Goal: Navigation & Orientation: Find specific page/section

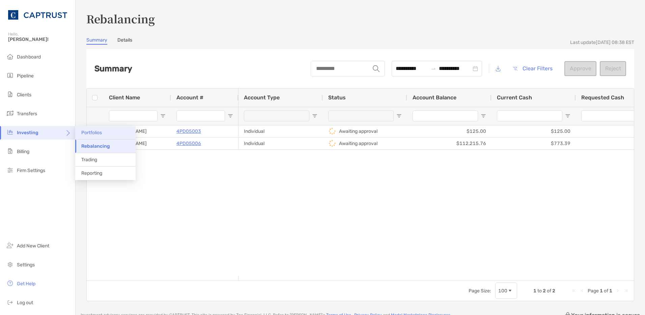
click at [93, 134] on span "Portfolios" at bounding box center [91, 133] width 21 height 6
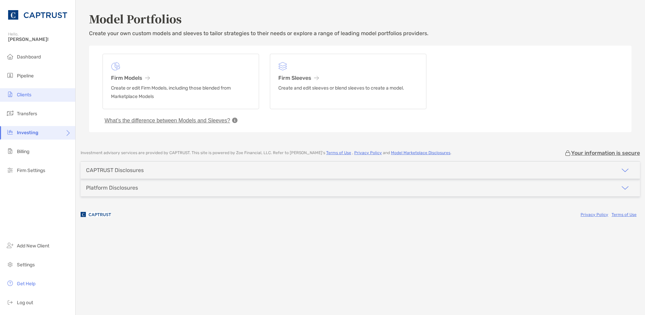
click at [46, 95] on li "Clients" at bounding box center [37, 95] width 75 height 14
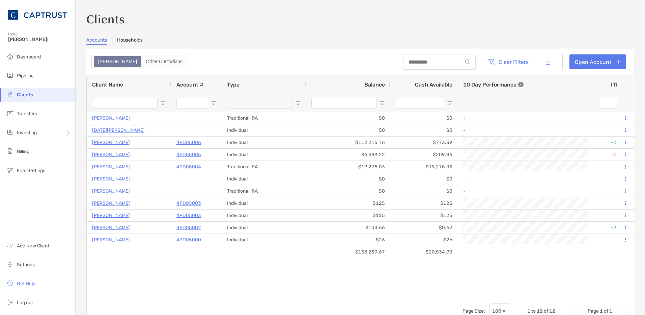
click at [124, 37] on link "Households" at bounding box center [130, 40] width 26 height 7
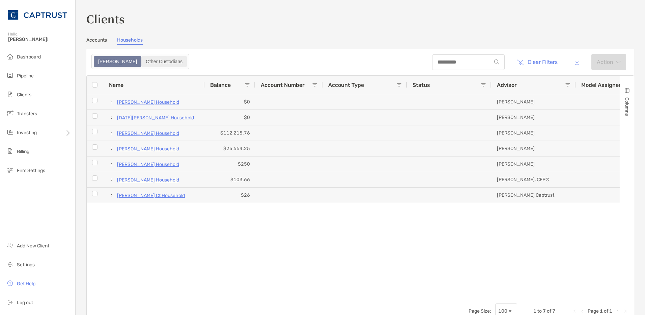
click at [142, 57] on div "Other Custodians" at bounding box center [164, 61] width 44 height 9
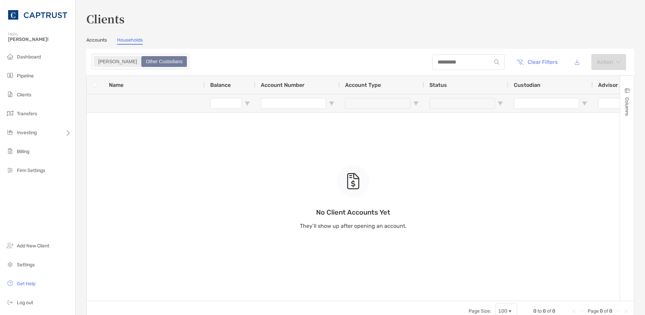
click at [101, 58] on div "[PERSON_NAME]" at bounding box center [118, 61] width 46 height 9
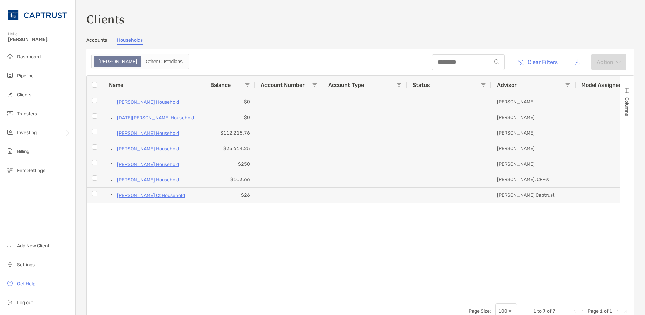
click at [91, 39] on link "Accounts" at bounding box center [96, 40] width 21 height 7
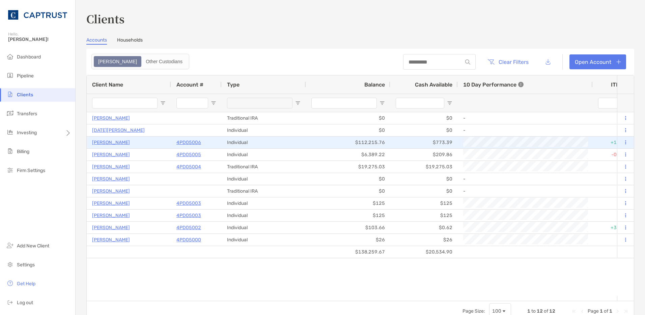
click at [306, 146] on div "Individual" at bounding box center [264, 142] width 84 height 12
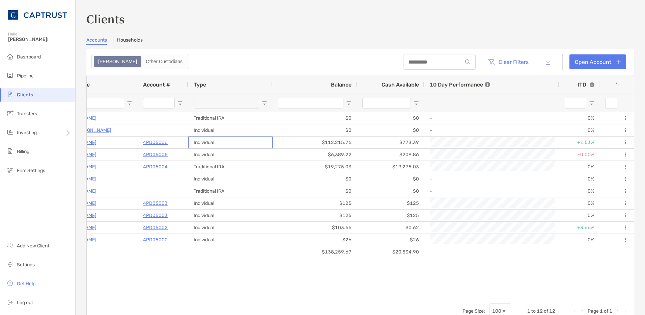
scroll to position [0, 42]
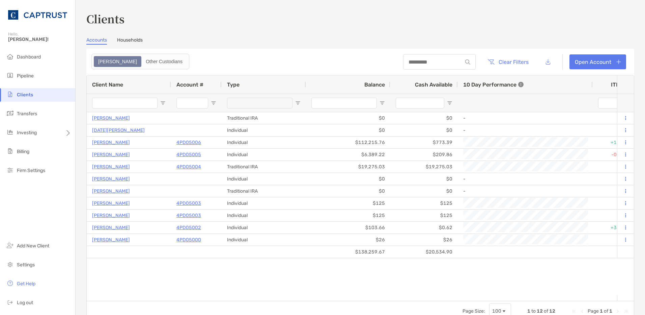
drag, startPoint x: 258, startPoint y: 303, endPoint x: 270, endPoint y: 301, distance: 12.9
click at [270, 301] on div "Page Size: 100 1 to 12 of 12 Page 1 of 1" at bounding box center [360, 310] width 547 height 20
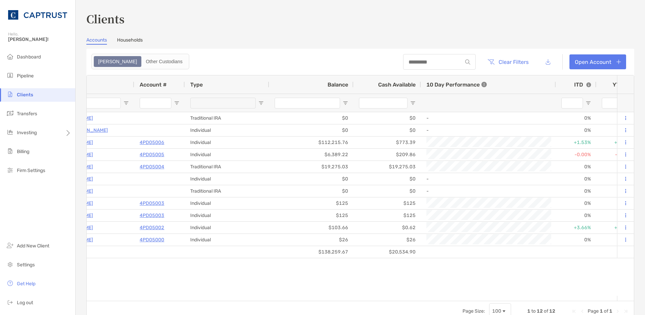
scroll to position [0, 110]
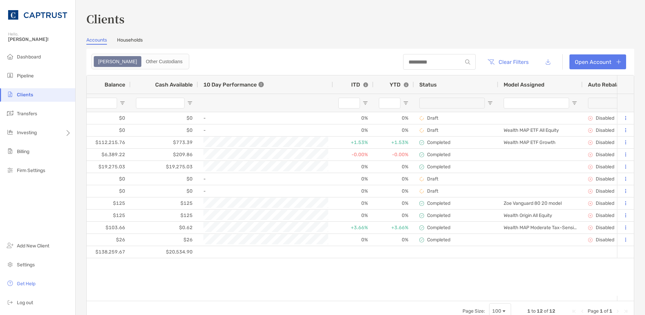
drag, startPoint x: 268, startPoint y: 295, endPoint x: 241, endPoint y: 297, distance: 27.4
click at [241, 297] on div "Client Name Account # Type Balance Cash Available 10 Day Performance ITD YTD St…" at bounding box center [360, 187] width 547 height 225
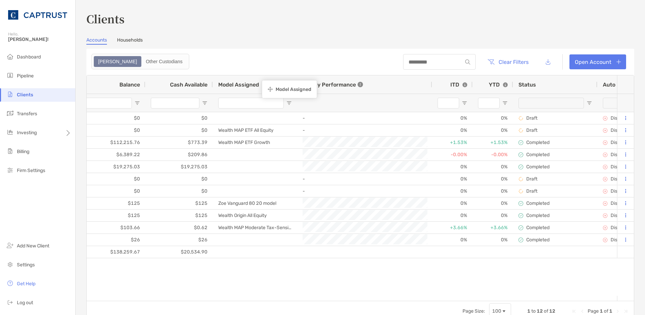
drag, startPoint x: 540, startPoint y: 83, endPoint x: 265, endPoint y: 81, distance: 274.7
